Goal: Task Accomplishment & Management: Use online tool/utility

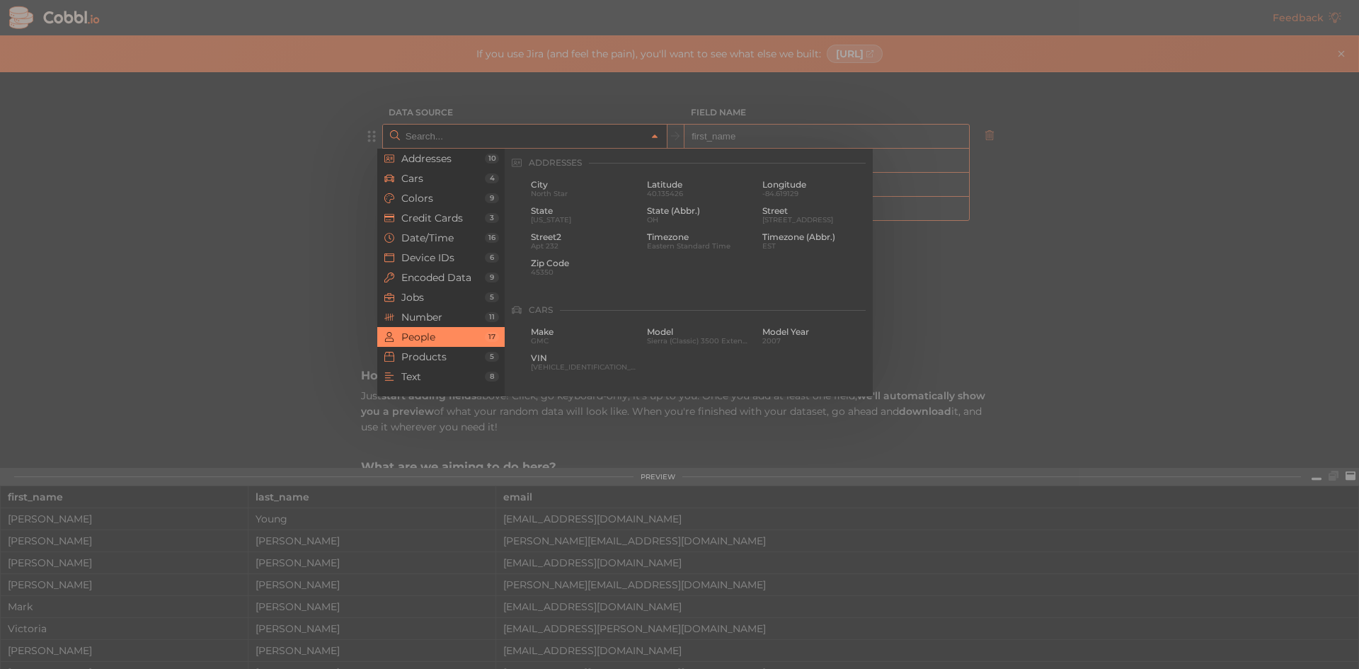
scroll to position [1090, 0]
click at [413, 173] on span "Cars" at bounding box center [443, 178] width 84 height 11
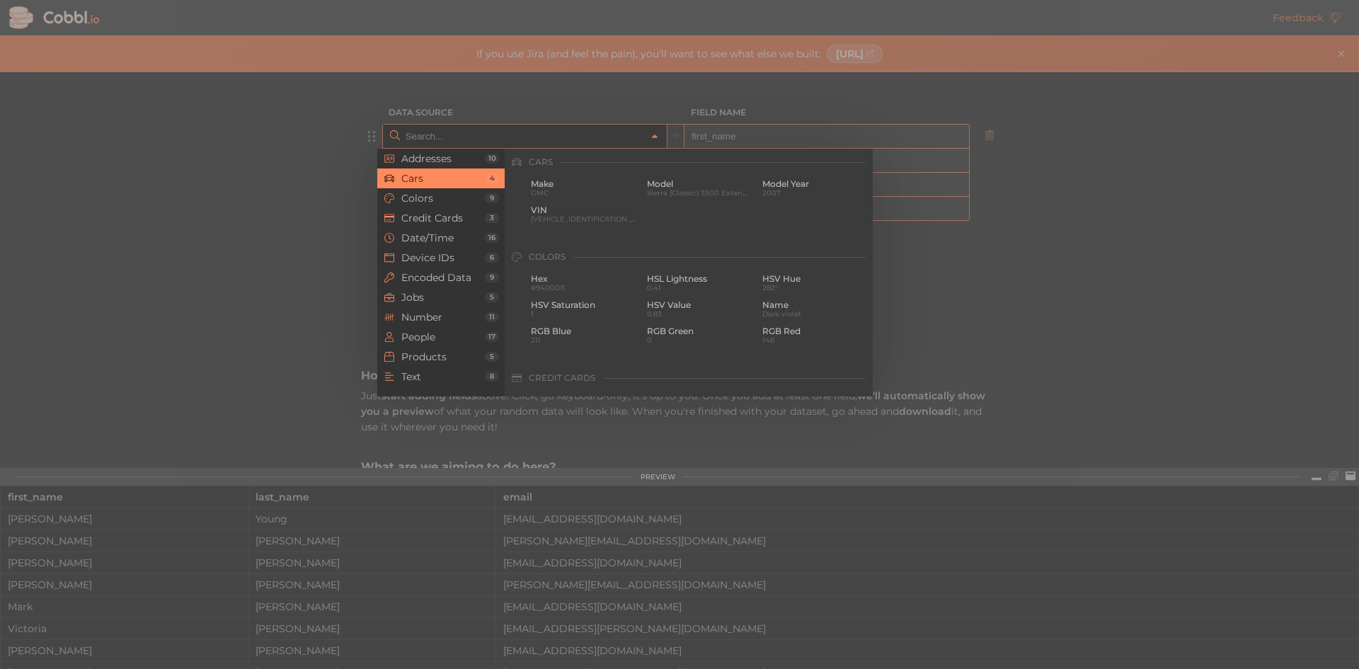
scroll to position [147, 0]
click at [441, 364] on li "Products 5" at bounding box center [440, 357] width 127 height 20
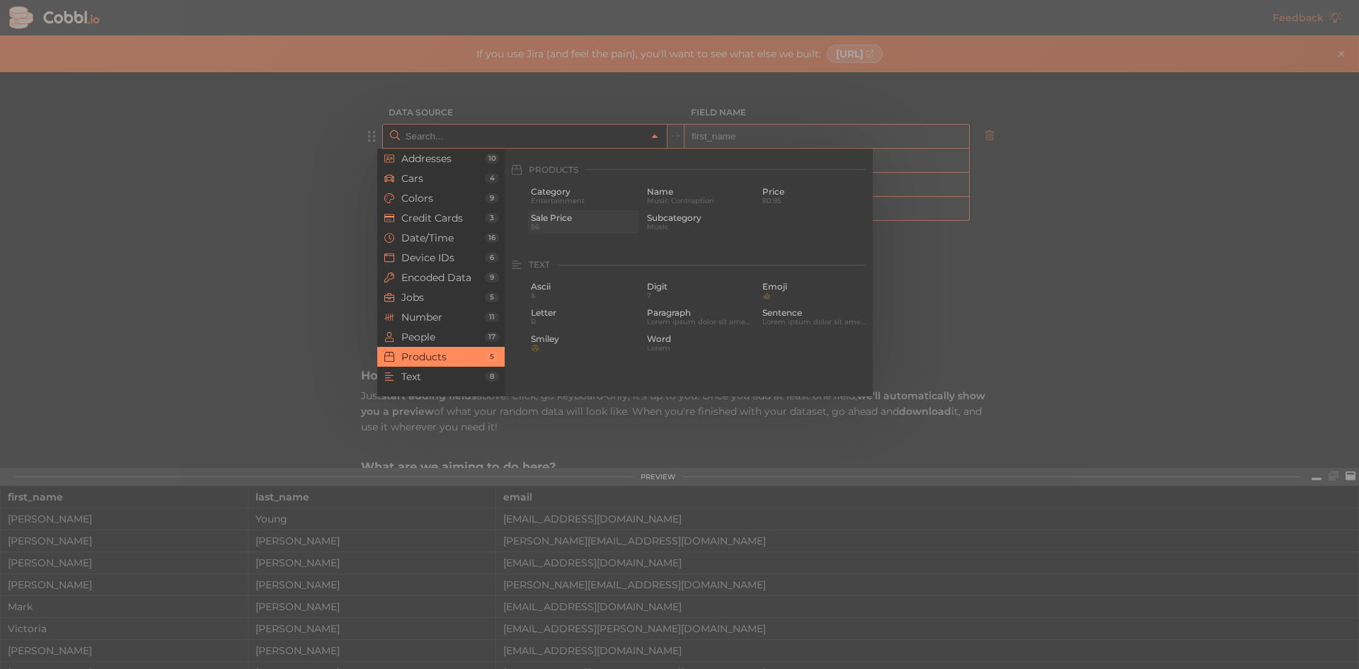
scroll to position [1290, 0]
click at [452, 356] on span "Products" at bounding box center [443, 356] width 84 height 11
click at [680, 181] on span "Name" at bounding box center [699, 185] width 105 height 10
type input "Products › Name"
type input "name"
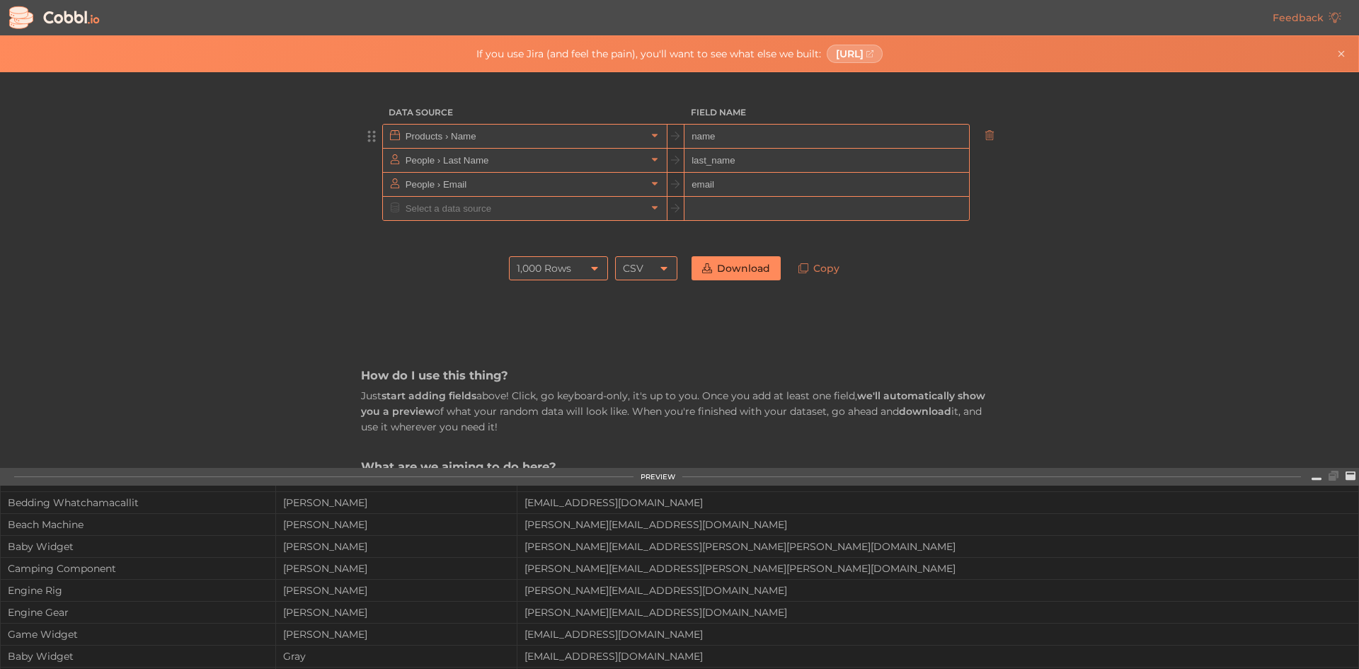
scroll to position [0, 0]
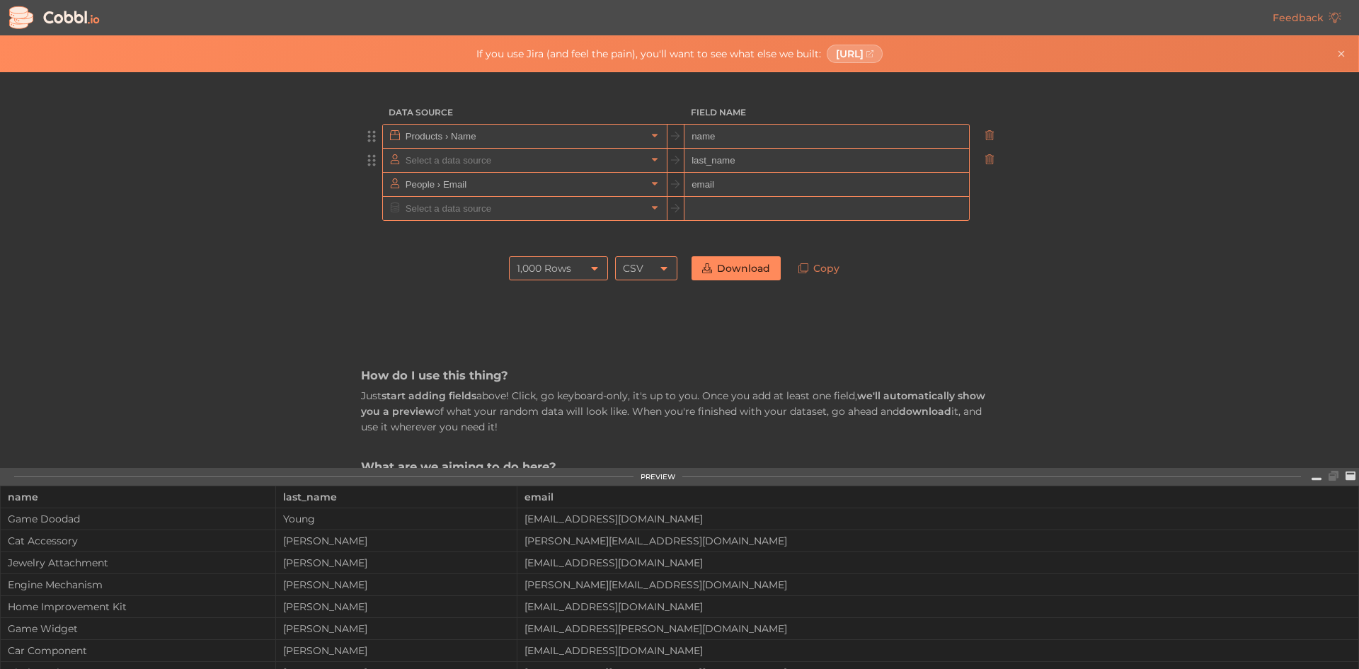
click at [481, 168] on input "text" at bounding box center [524, 160] width 244 height 23
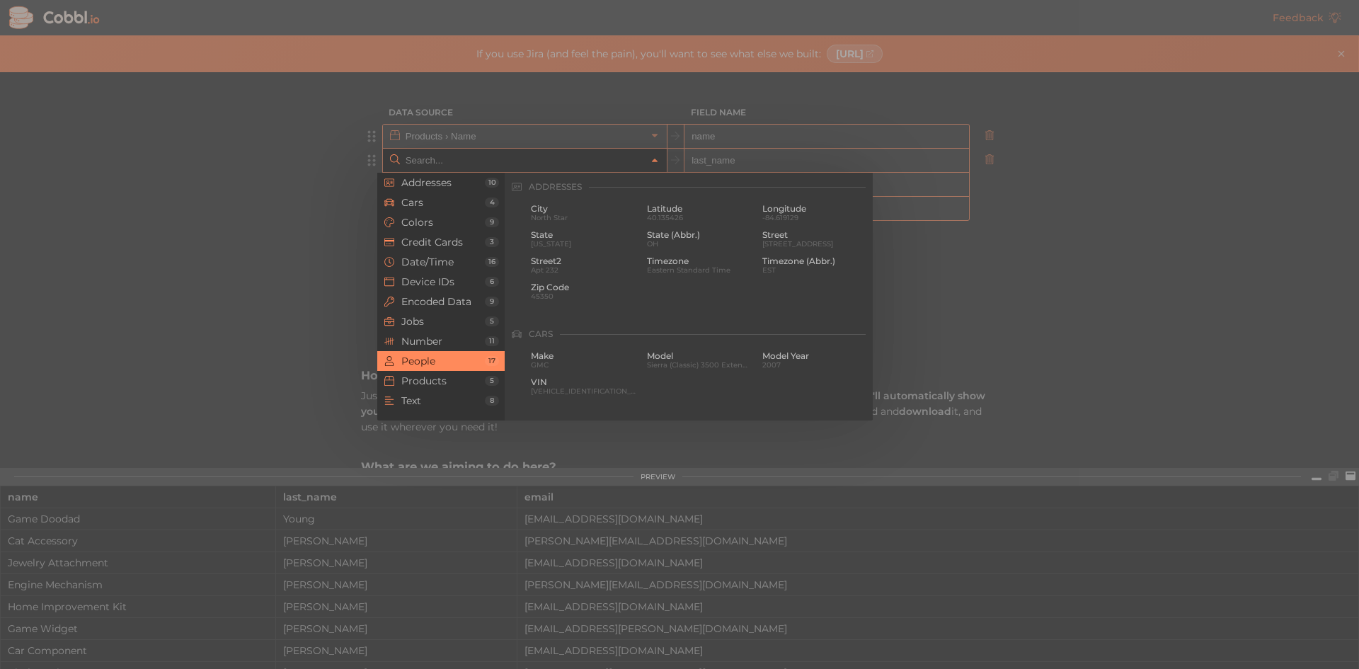
scroll to position [1090, 0]
click at [454, 278] on span "Device IDs" at bounding box center [443, 281] width 84 height 11
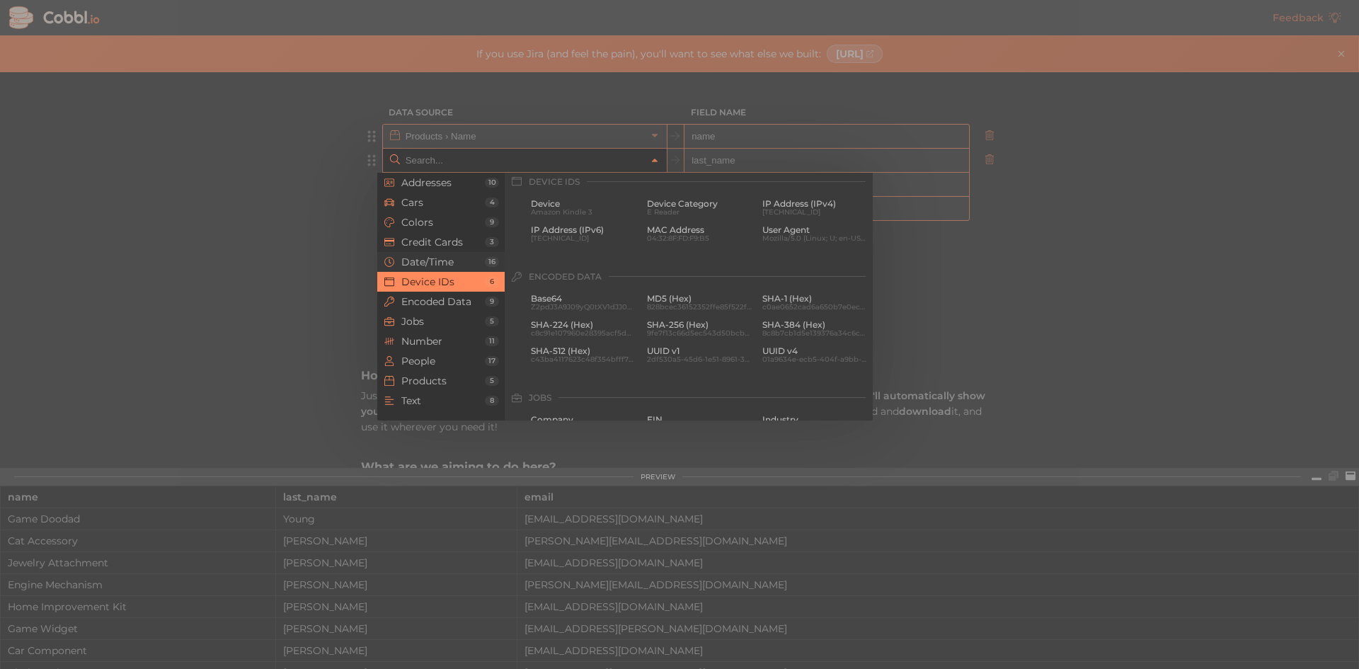
scroll to position [631, 0]
click at [660, 210] on span "Device Category" at bounding box center [699, 210] width 105 height 10
type input "Device IDs › Device Category"
type input "device_category"
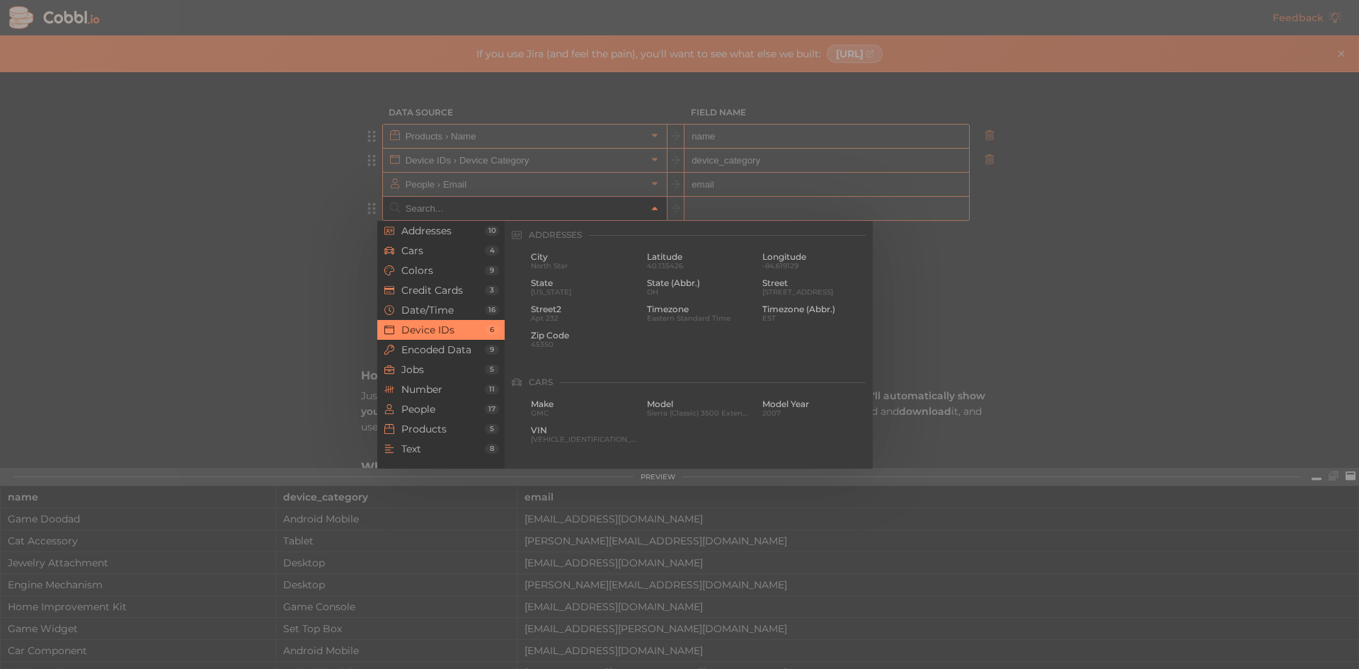
click at [571, 197] on input "text" at bounding box center [524, 208] width 244 height 23
click at [549, 181] on div at bounding box center [679, 334] width 1359 height 669
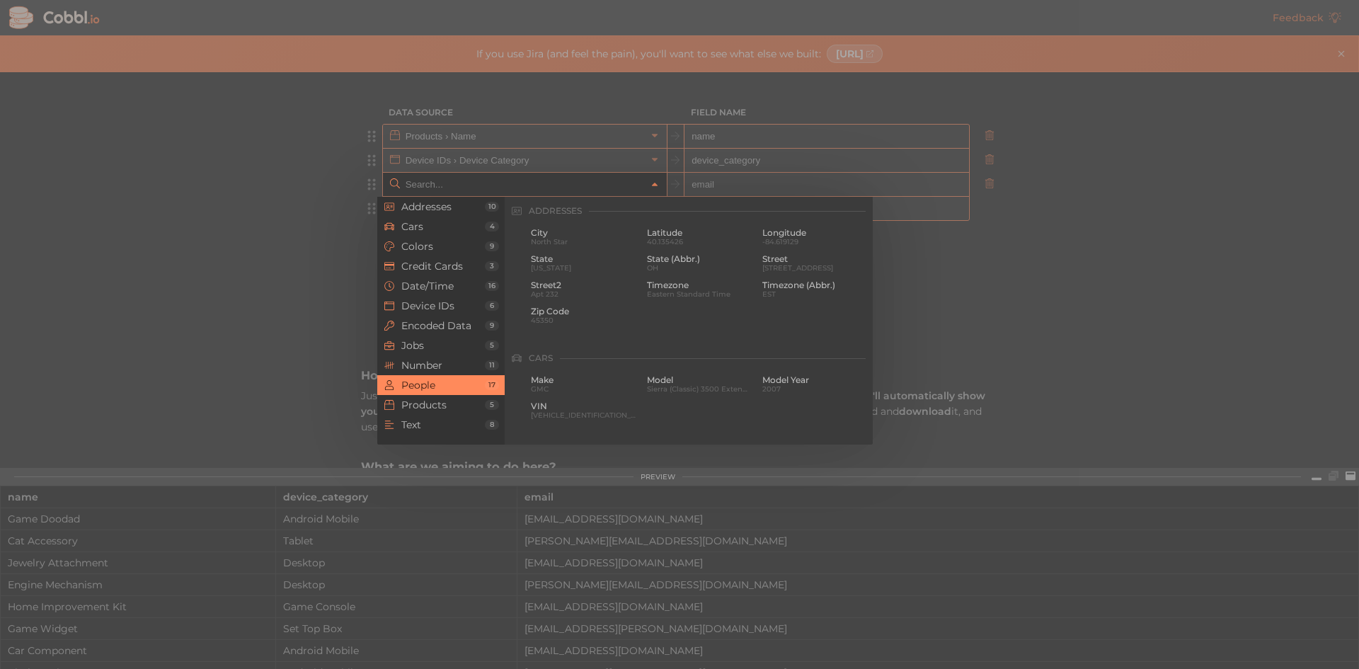
click at [513, 182] on input "text" at bounding box center [524, 184] width 244 height 23
click at [442, 425] on span "Text" at bounding box center [443, 424] width 84 height 11
click at [459, 263] on span "Credit Cards" at bounding box center [443, 266] width 84 height 11
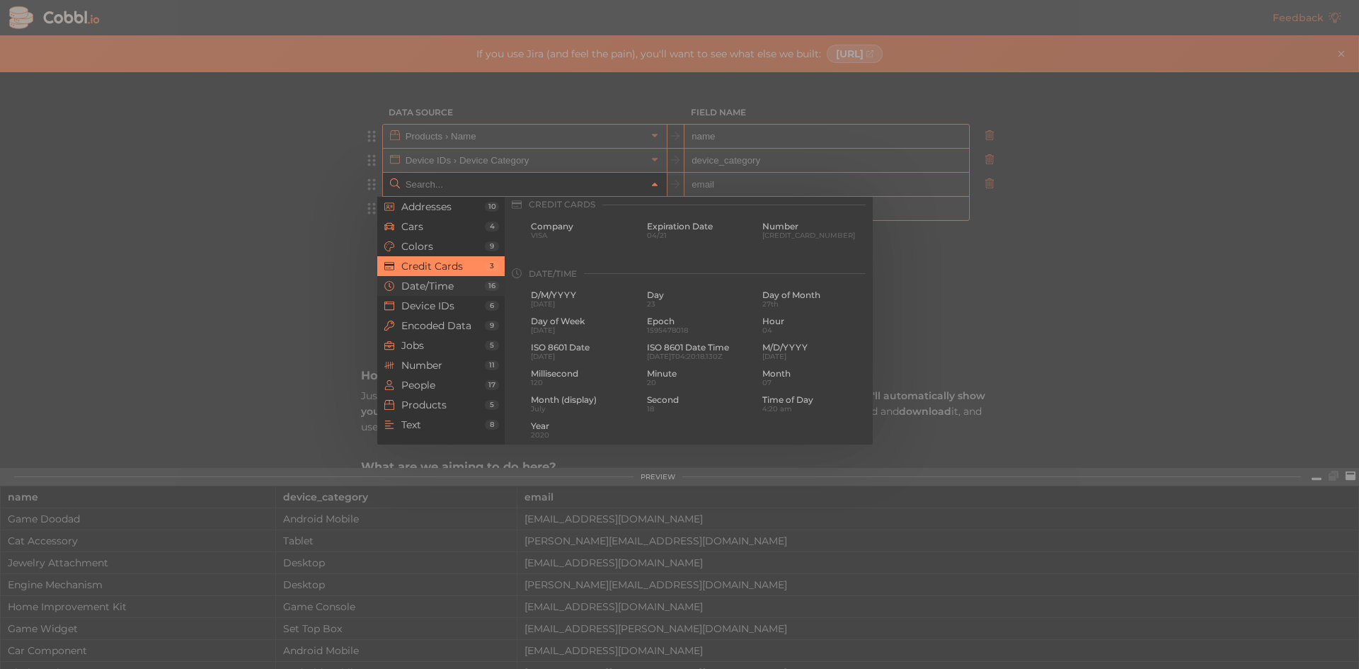
scroll to position [363, 0]
click at [464, 281] on span "Date/Time" at bounding box center [443, 285] width 84 height 11
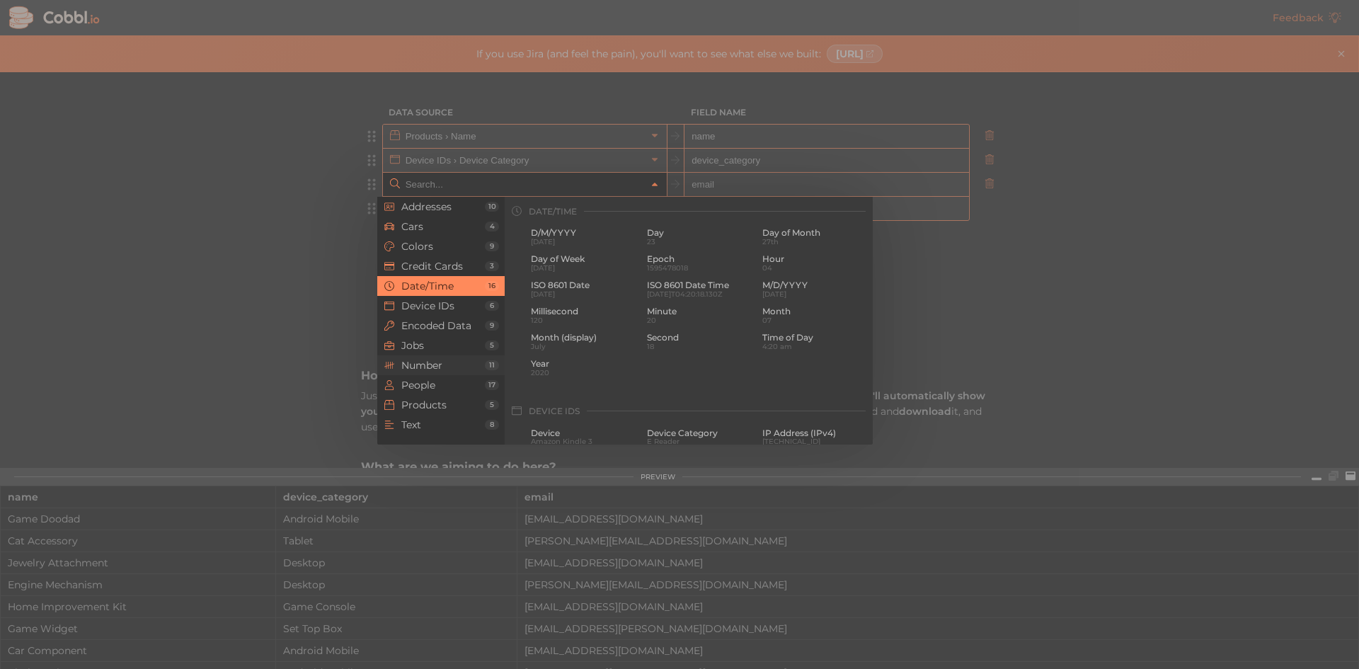
click at [440, 356] on li "Number 11" at bounding box center [440, 365] width 127 height 20
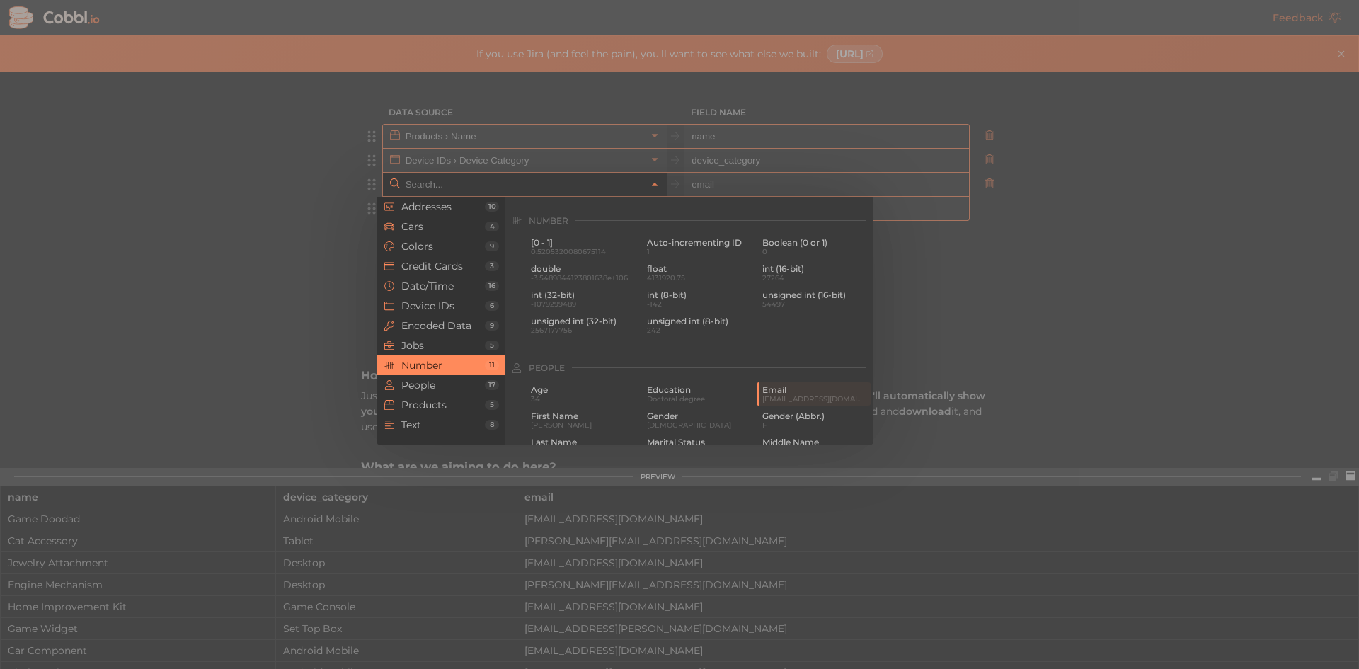
scroll to position [943, 0]
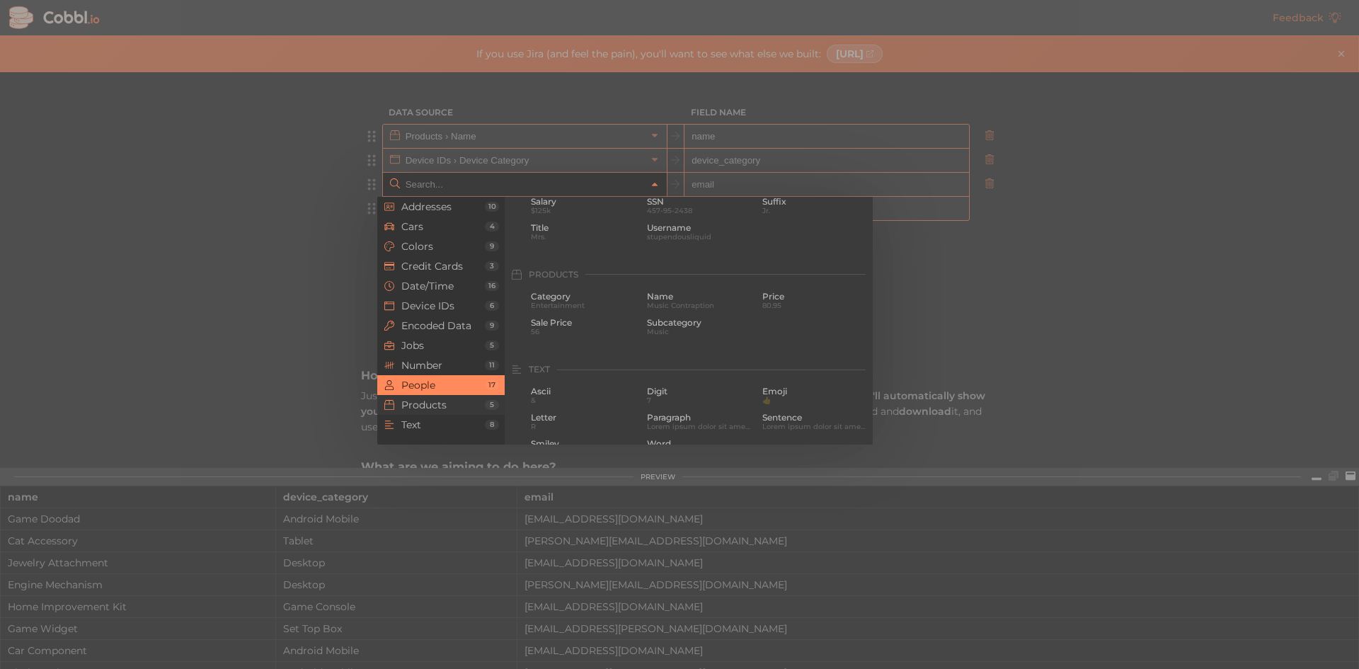
click at [442, 399] on span "Products" at bounding box center [443, 404] width 84 height 11
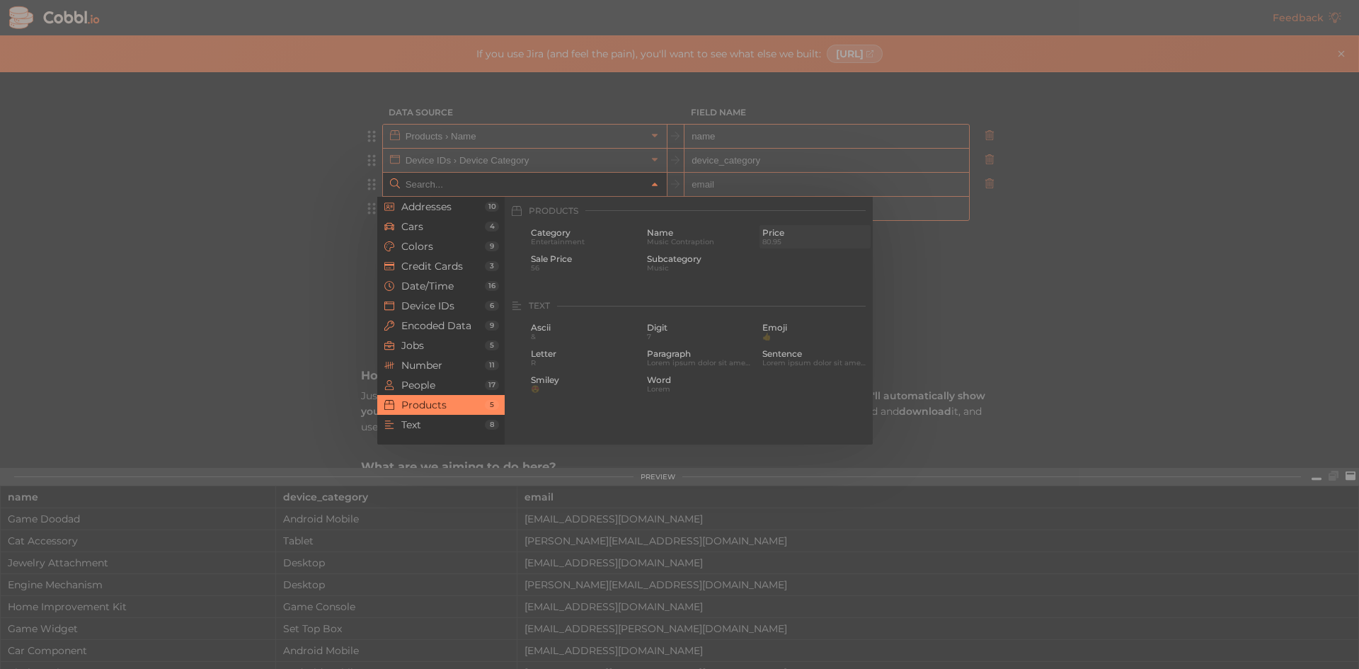
click at [768, 238] on span "80.95" at bounding box center [814, 242] width 105 height 8
type input "Products › Price"
type input "price"
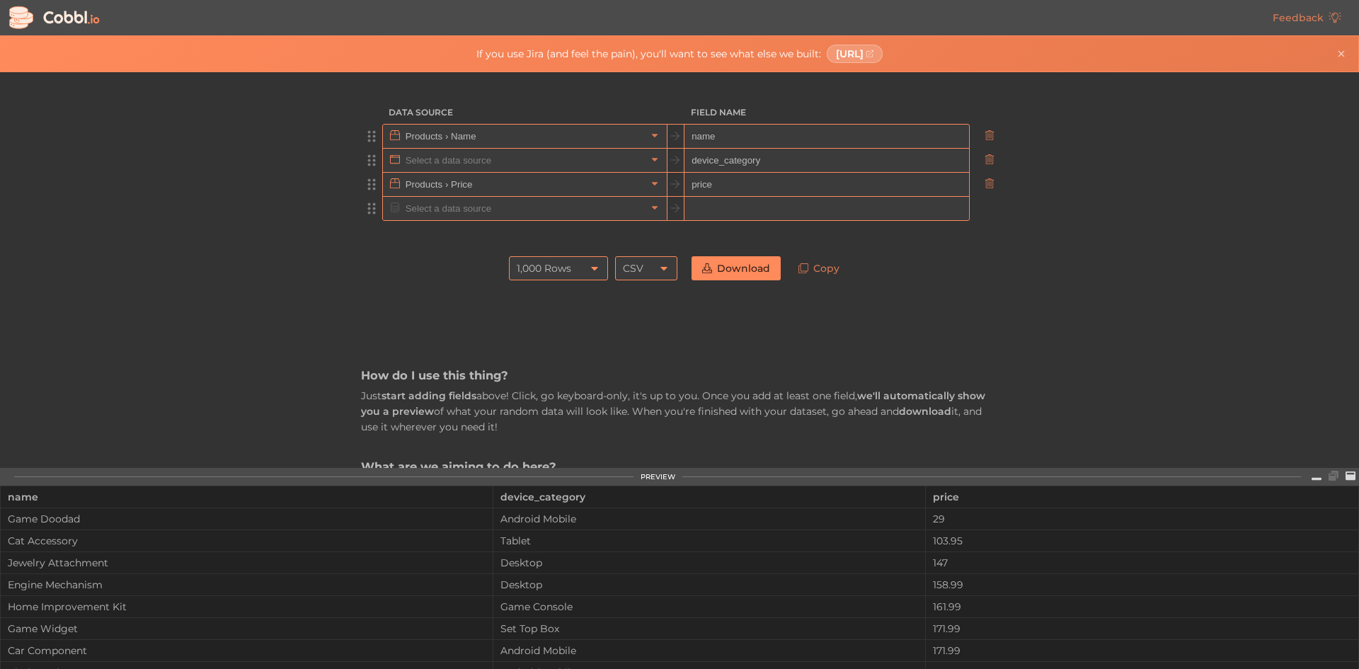
click at [603, 158] on input "text" at bounding box center [524, 160] width 244 height 23
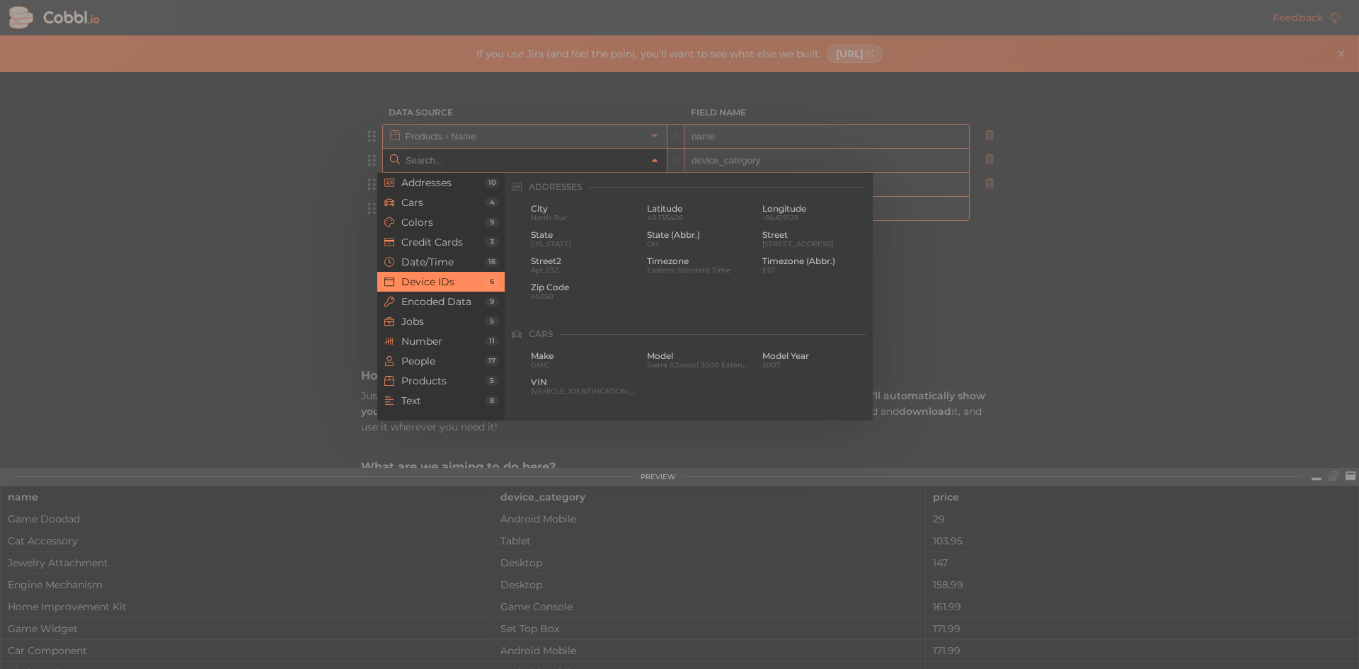
scroll to position [631, 0]
click at [431, 379] on span "Products" at bounding box center [443, 380] width 84 height 11
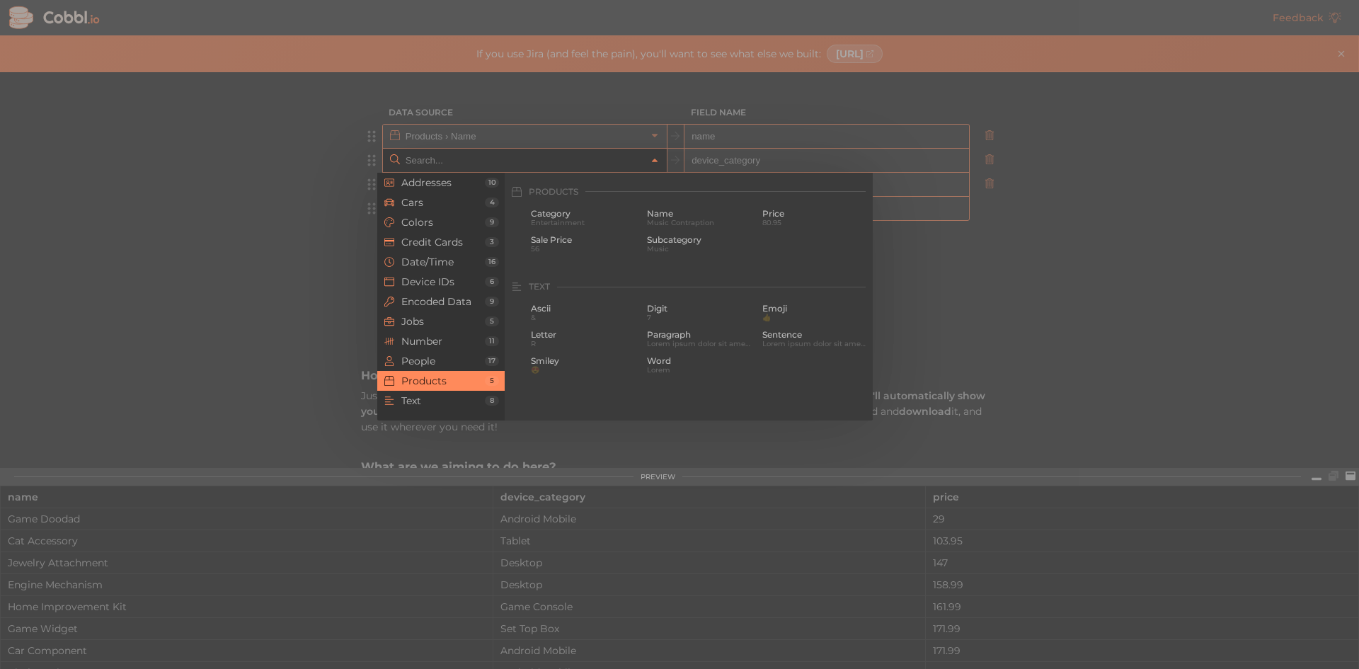
scroll to position [1290, 0]
click at [582, 214] on span "Entertainment" at bounding box center [583, 218] width 105 height 8
type input "Products › Category"
type input "category"
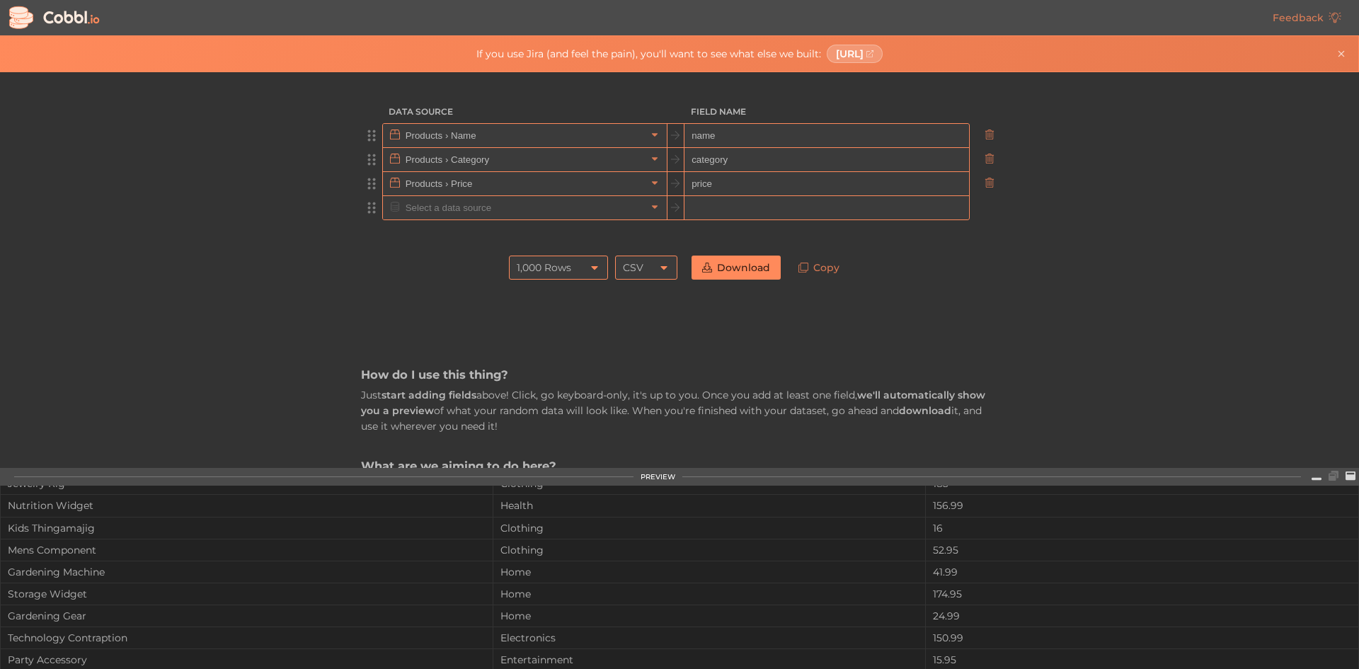
scroll to position [0, 0]
click at [593, 273] on icon at bounding box center [594, 268] width 11 height 11
click at [756, 272] on link "Download" at bounding box center [736, 268] width 89 height 24
